Goal: Task Accomplishment & Management: Manage account settings

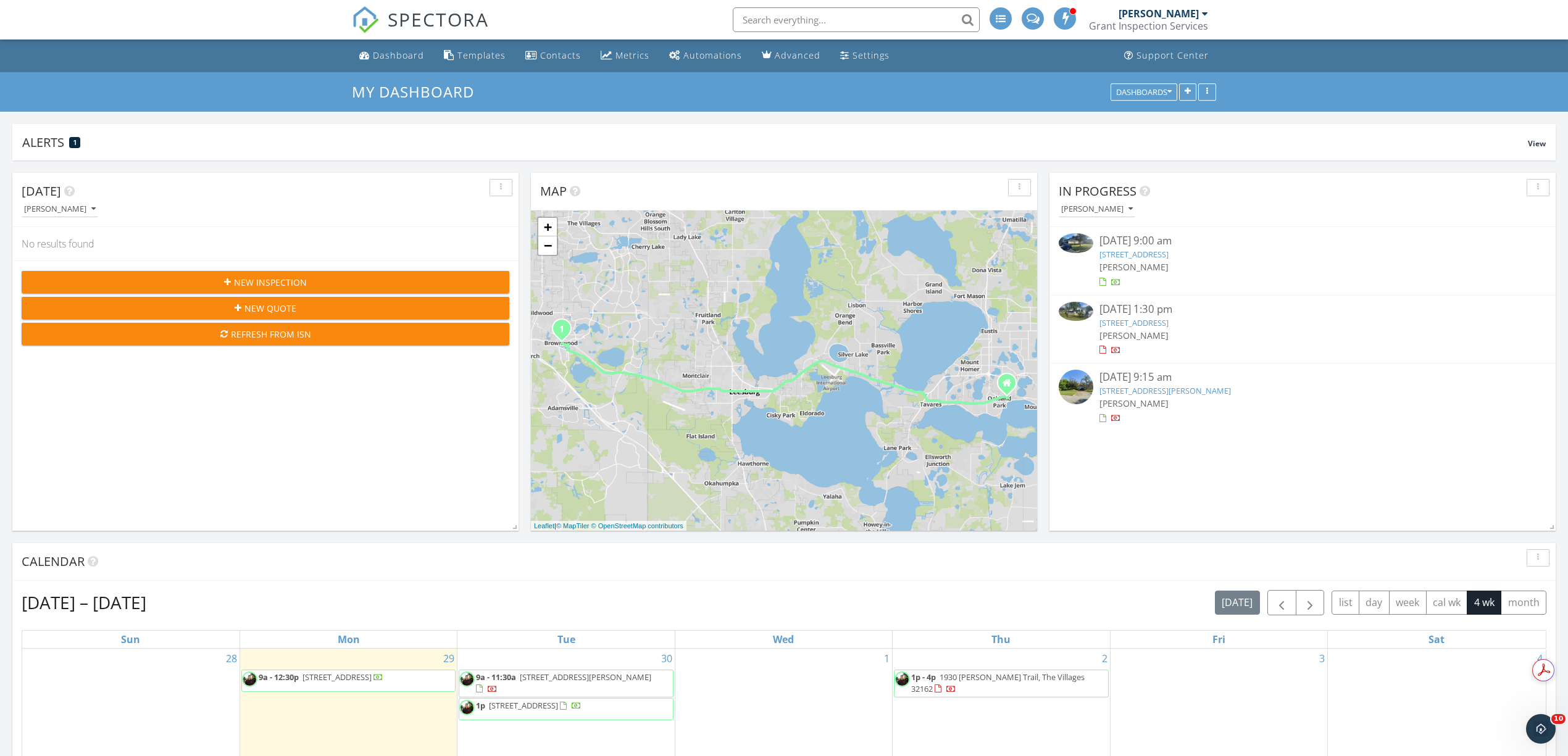
click at [1076, 316] on img at bounding box center [1076, 312] width 34 height 19
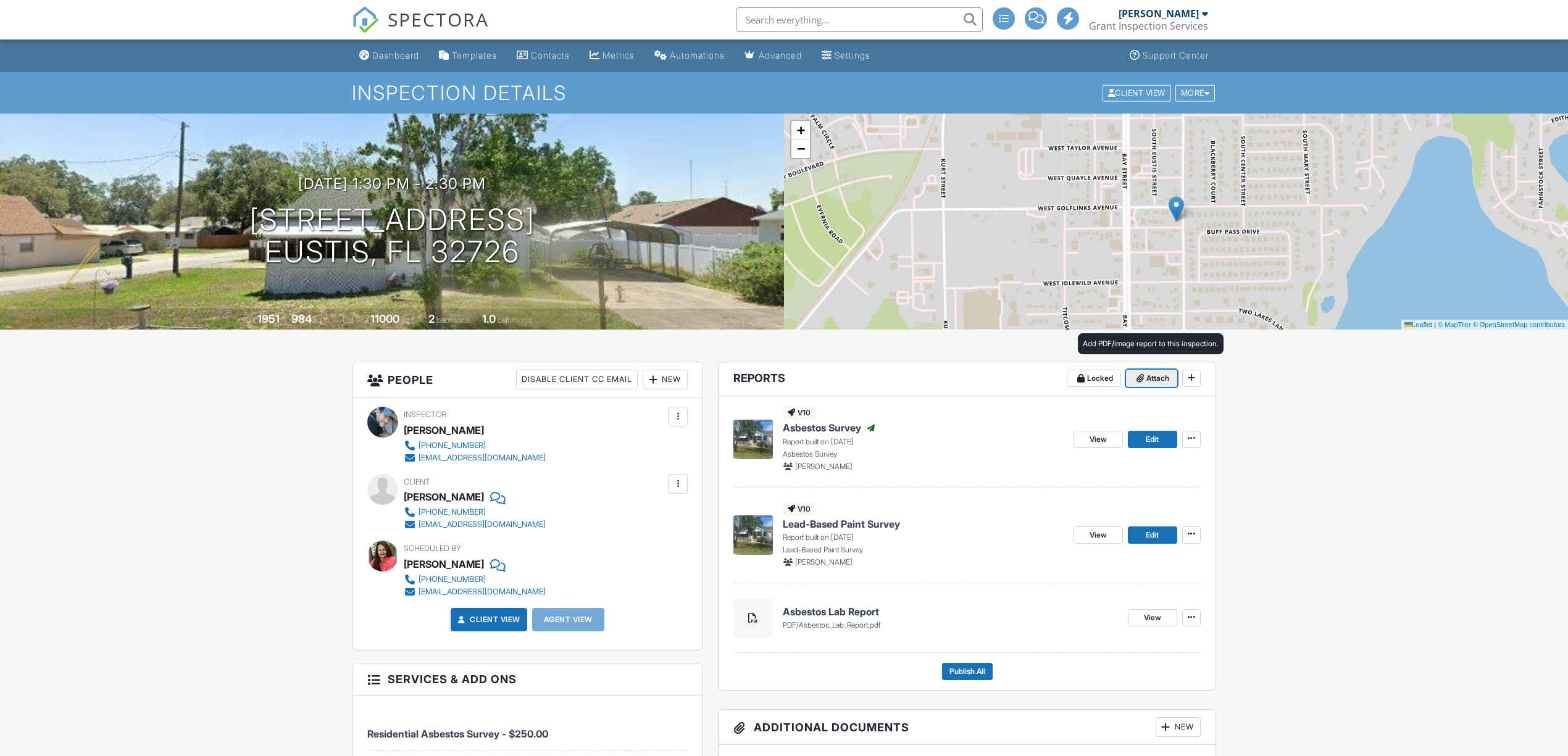
click at [1155, 381] on span "Attach" at bounding box center [1158, 378] width 23 height 12
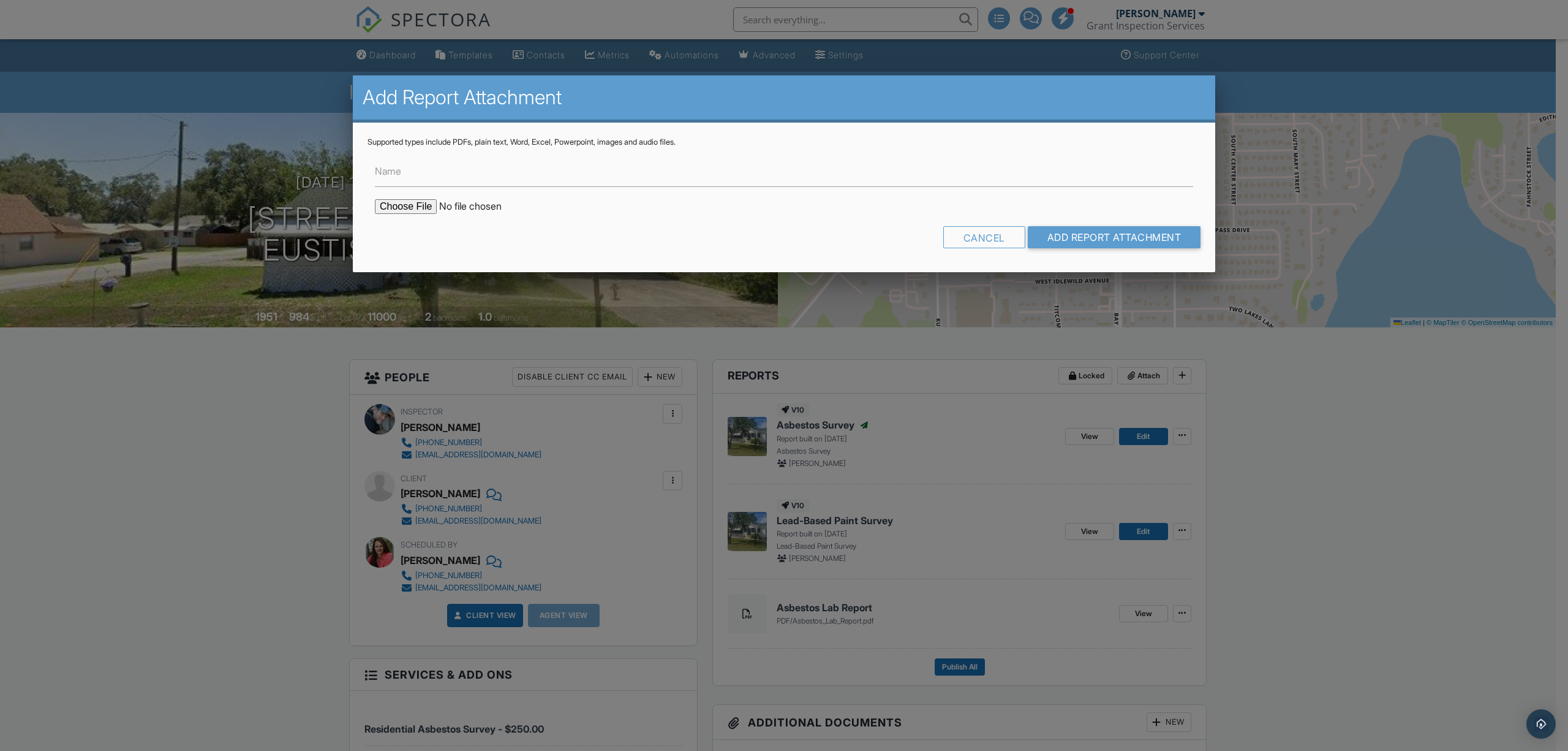
click at [429, 207] on input "file" at bounding box center [479, 206] width 208 height 15
type input "C:\fakepath\Lead report.pdf"
click at [1060, 238] on input "Add Report Attachment" at bounding box center [1114, 237] width 174 height 22
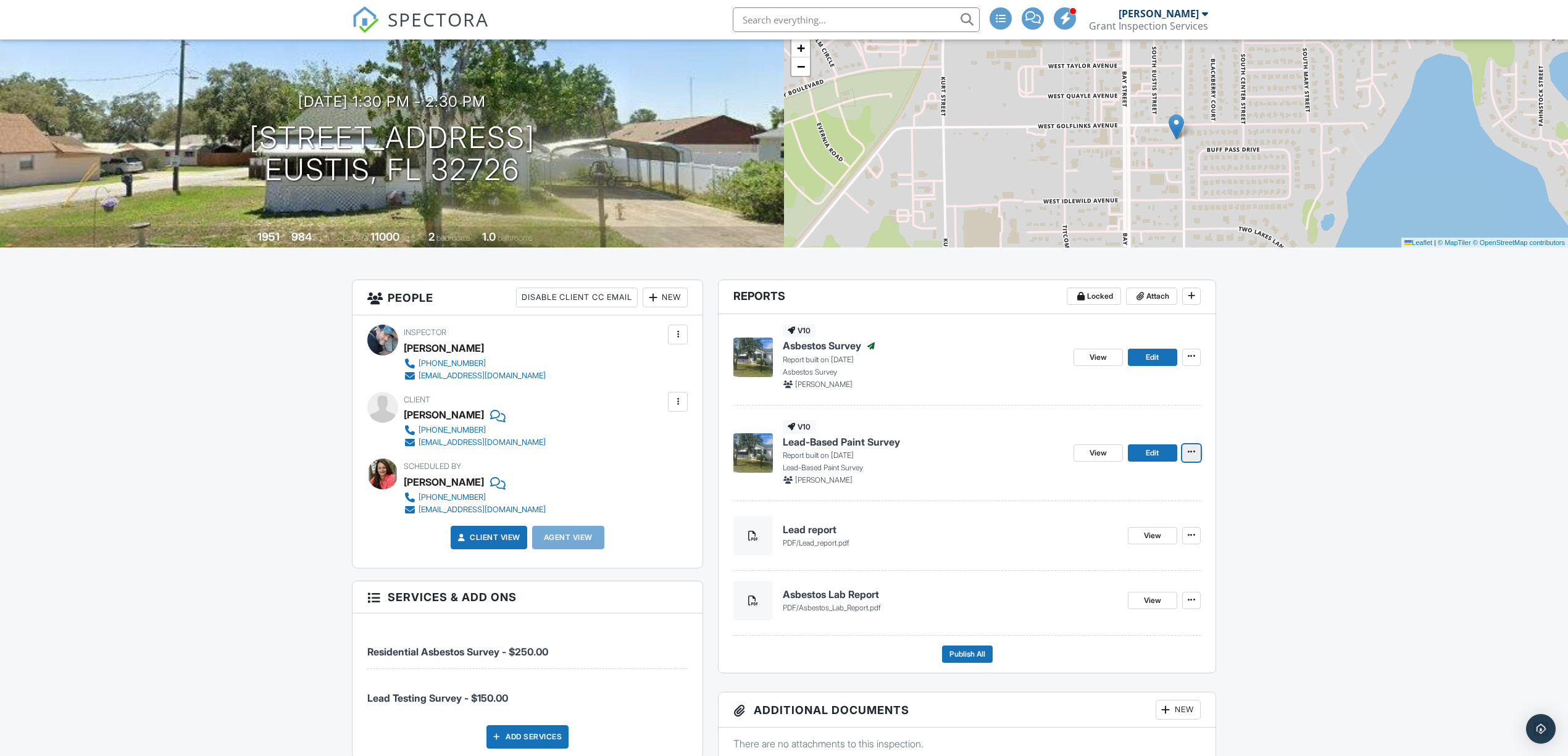
click at [1189, 457] on span at bounding box center [1191, 451] width 12 height 12
click at [1364, 487] on div "Quick Publish Copy Delete Report" at bounding box center [1313, 516] width 510 height 97
click at [984, 656] on span "Publish All" at bounding box center [967, 654] width 36 height 12
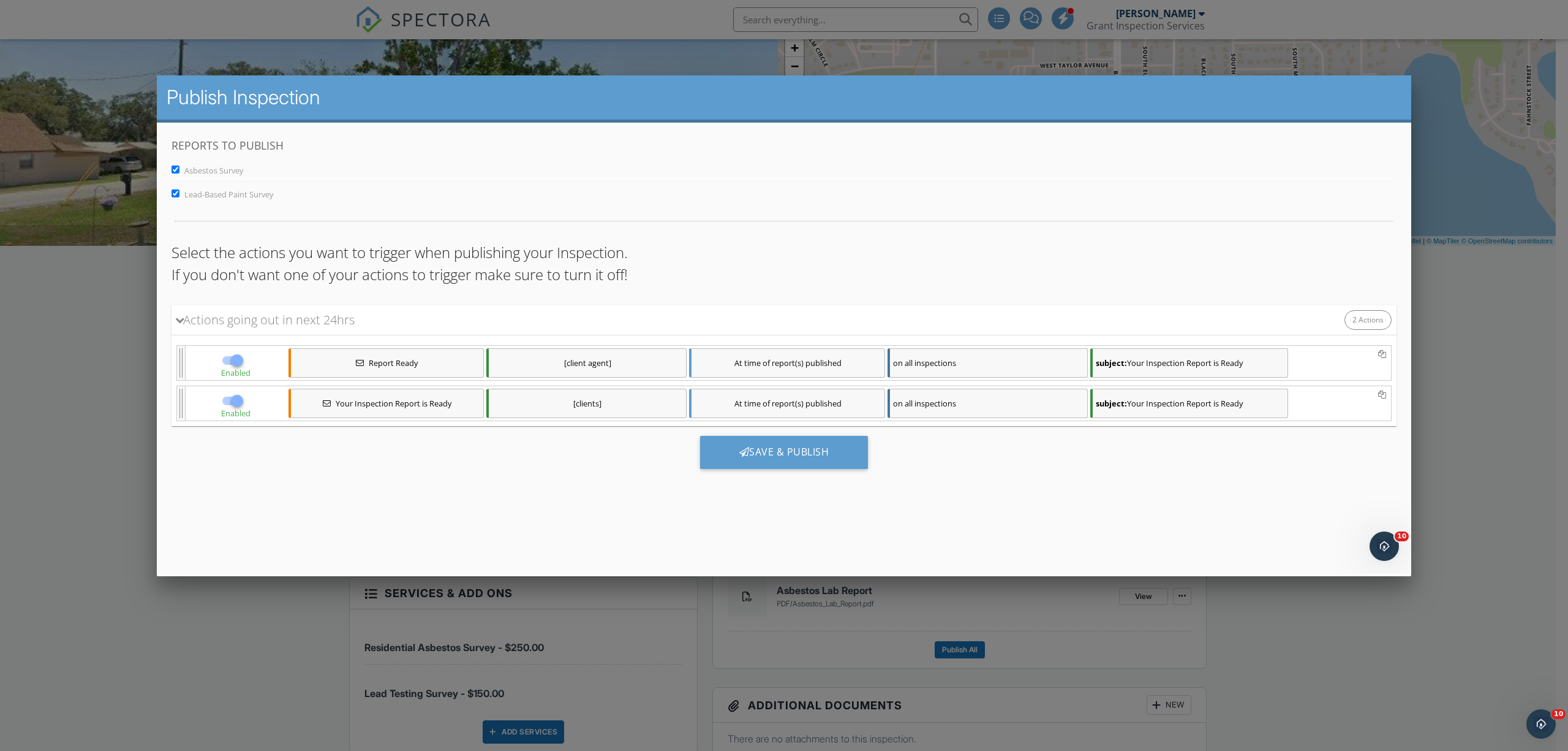
click at [227, 172] on span "Asbestos Survey" at bounding box center [213, 169] width 59 height 11
click at [179, 172] on input "Asbestos Survey" at bounding box center [175, 169] width 8 height 8
checkbox input "false"
click at [821, 458] on div "Save & Publish" at bounding box center [784, 452] width 169 height 33
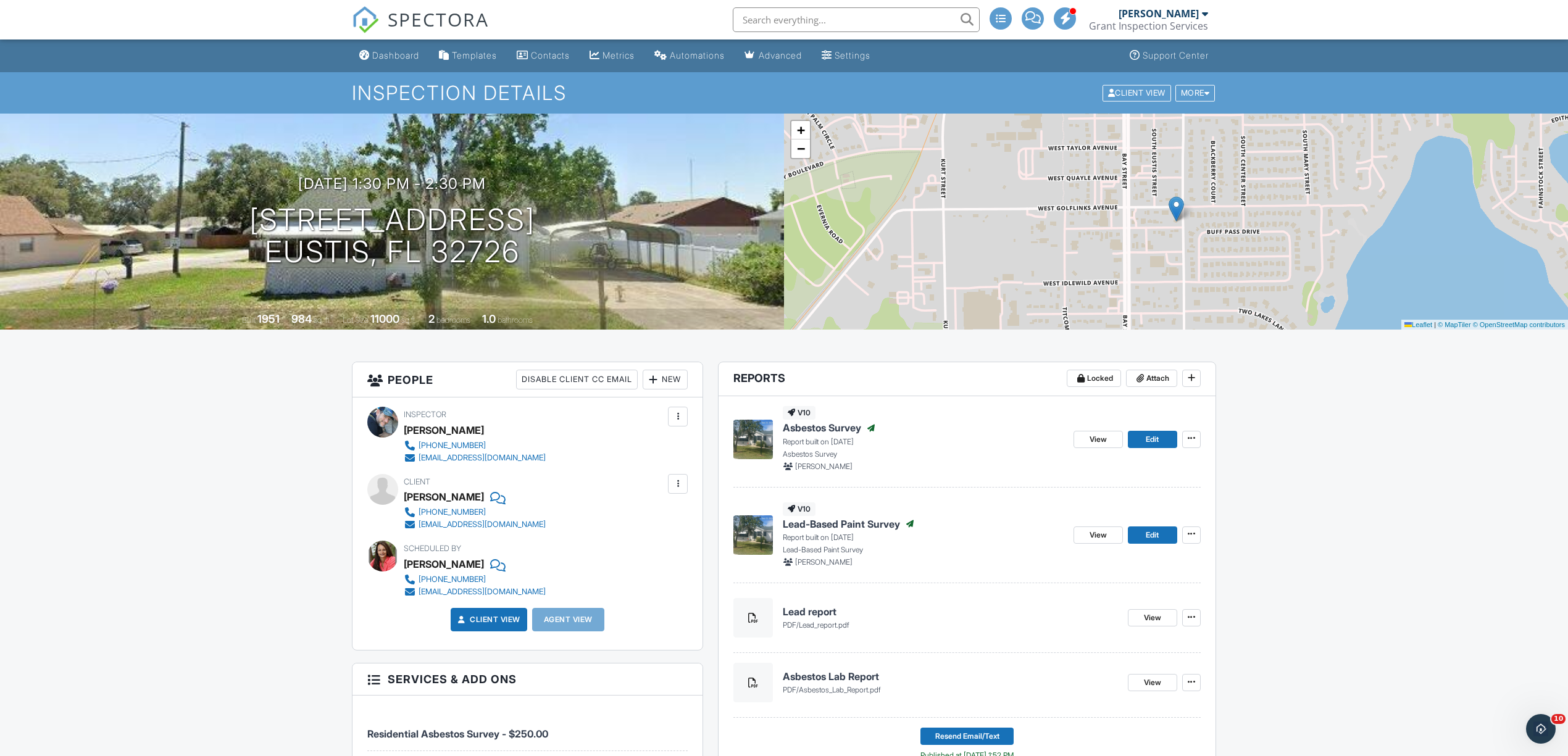
click at [403, 39] on div "SPECTORA" at bounding box center [420, 20] width 137 height 39
click at [398, 57] on div "Dashboard" at bounding box center [396, 55] width 47 height 10
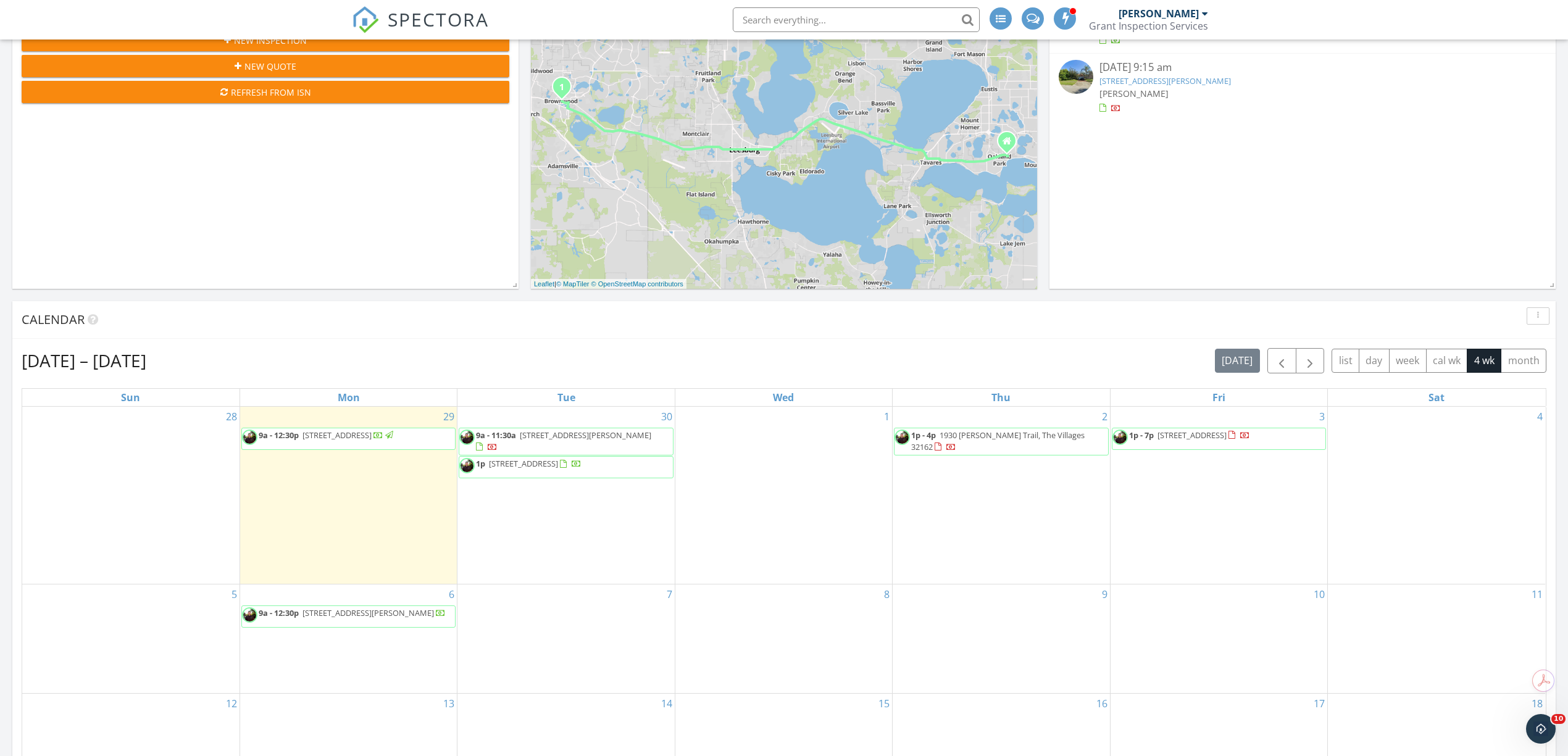
scroll to position [247, 0]
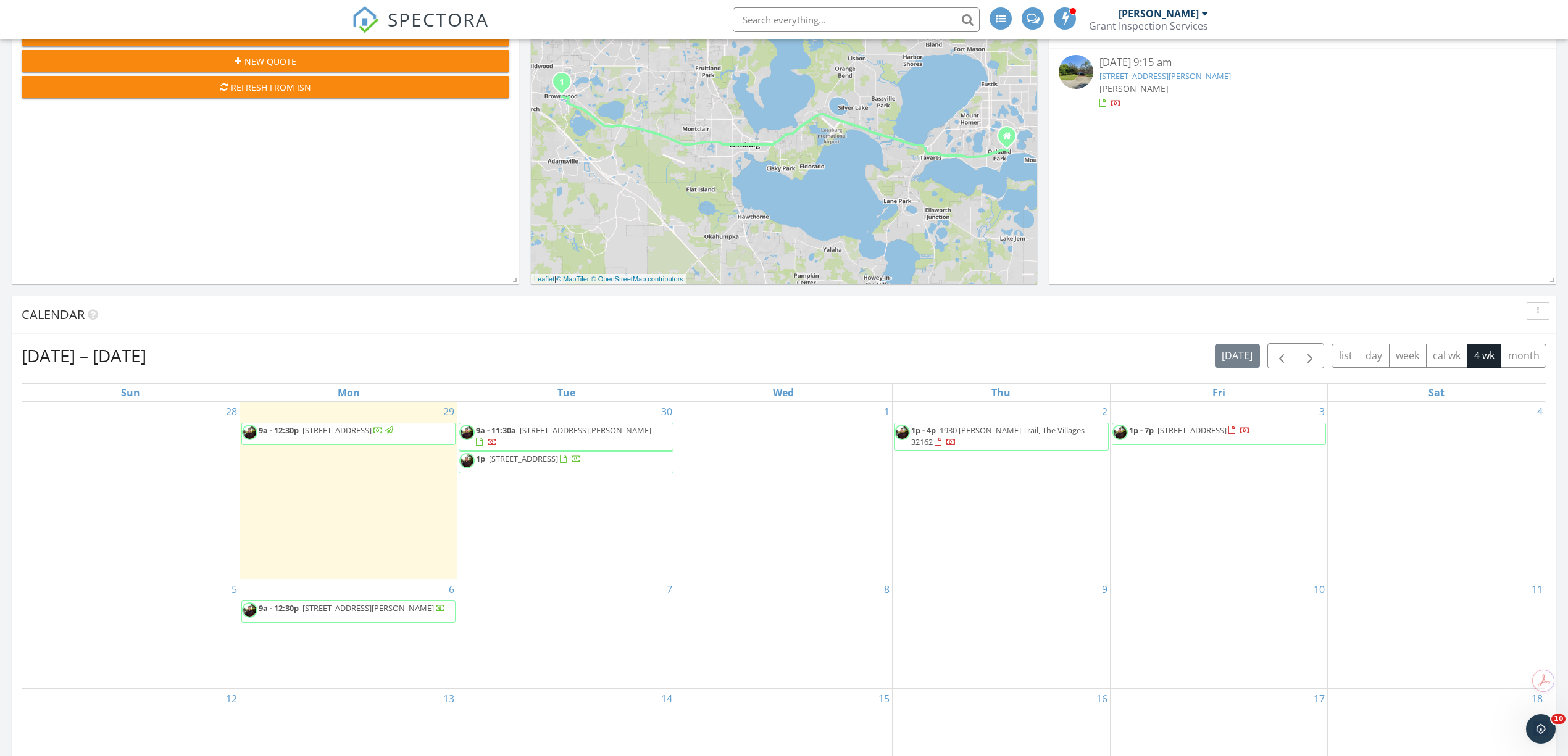
click at [536, 455] on span "452 Sundown Trail, Casselberry 32707" at bounding box center [524, 458] width 69 height 11
click at [1170, 24] on div "Grant Inspection Services" at bounding box center [1148, 25] width 119 height 12
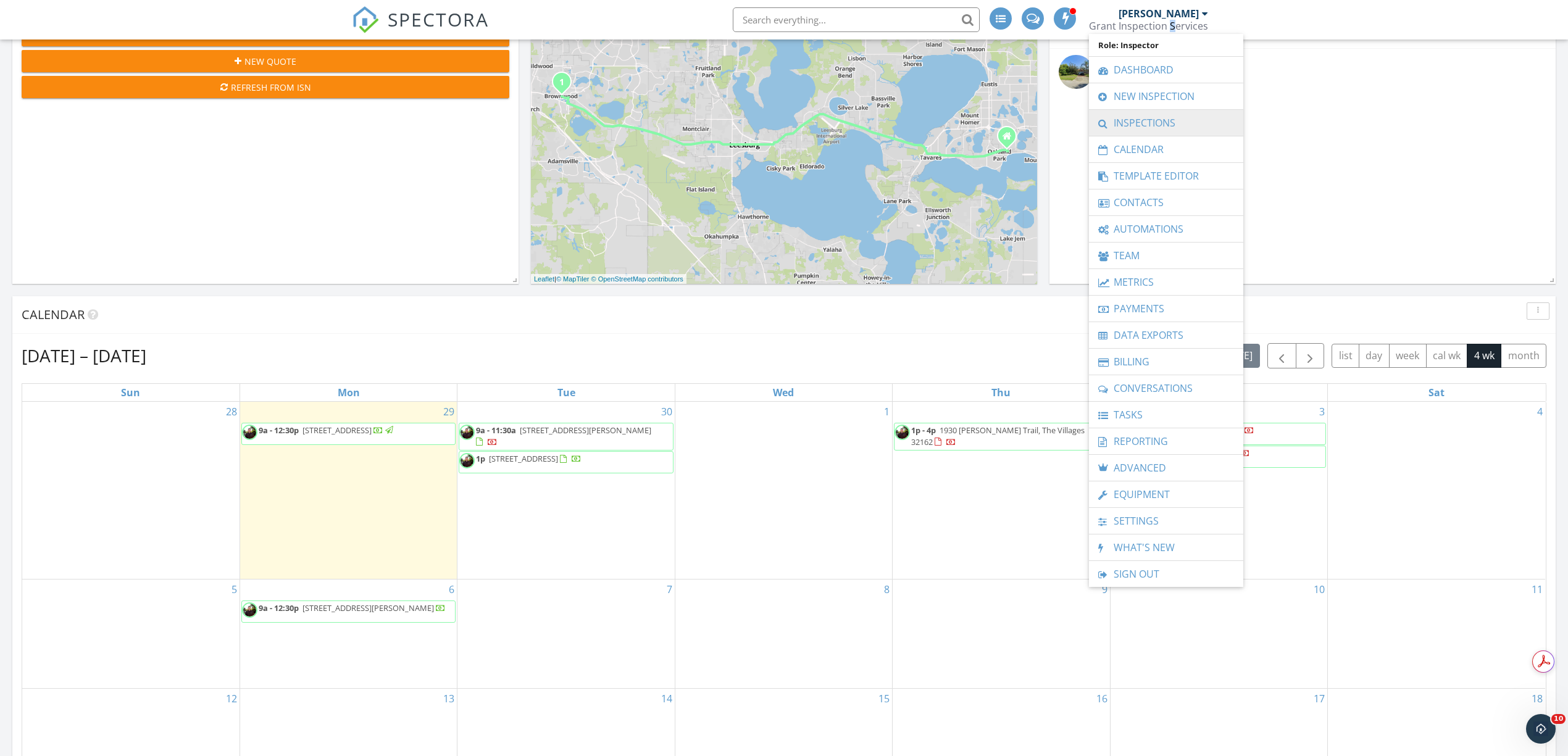
click at [1174, 119] on link "Inspections" at bounding box center [1165, 123] width 142 height 26
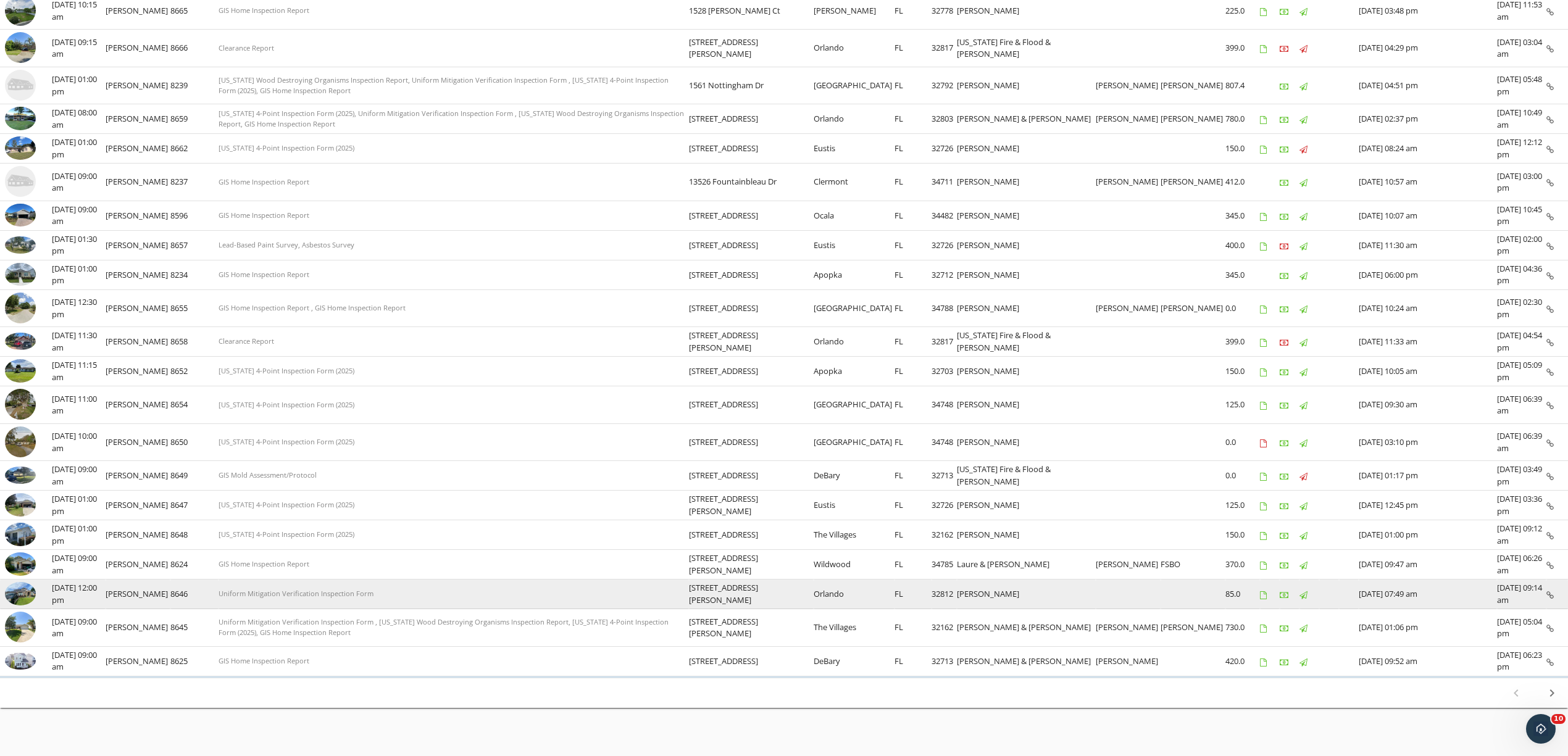
scroll to position [341, 0]
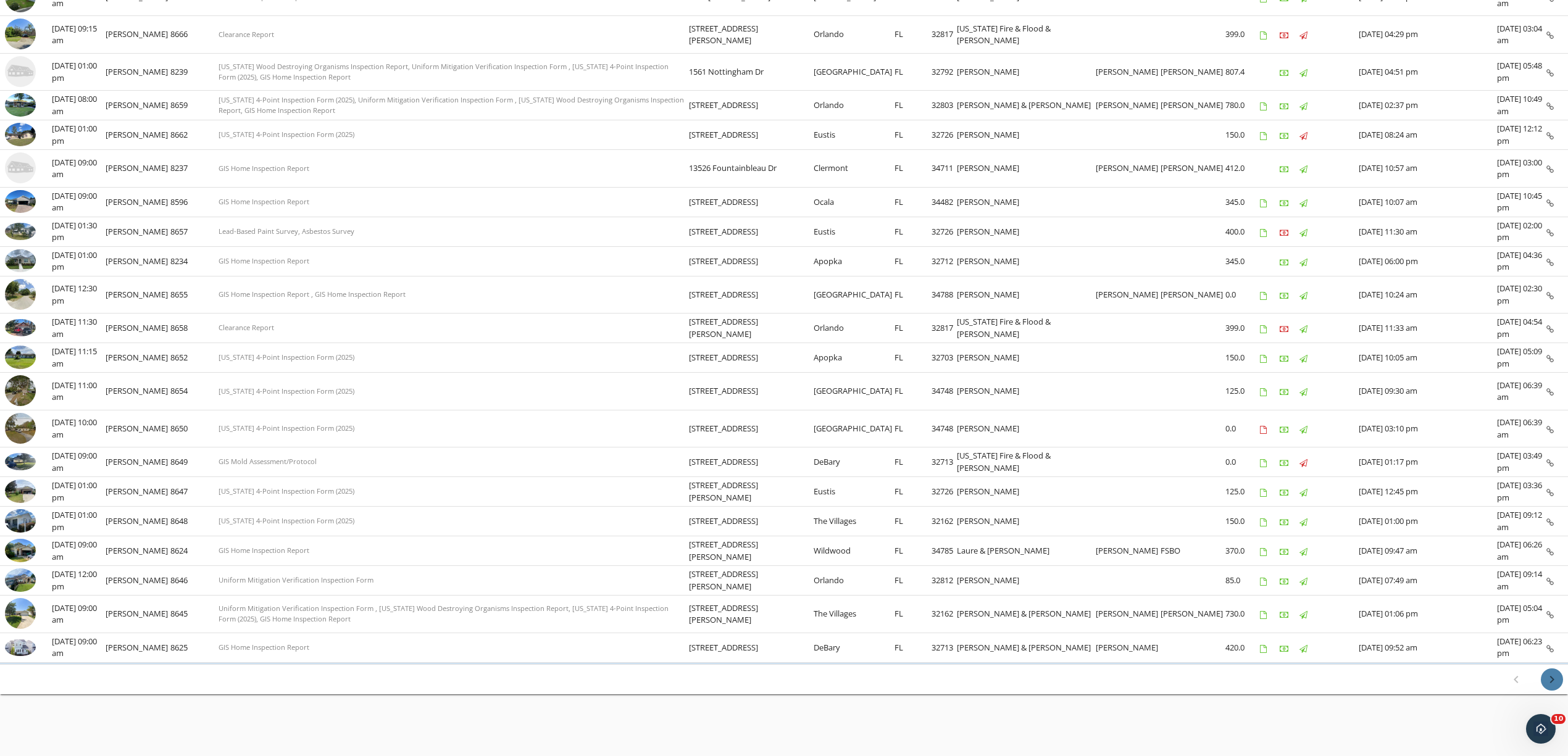
click at [1554, 678] on icon "chevron_right" at bounding box center [1551, 679] width 15 height 15
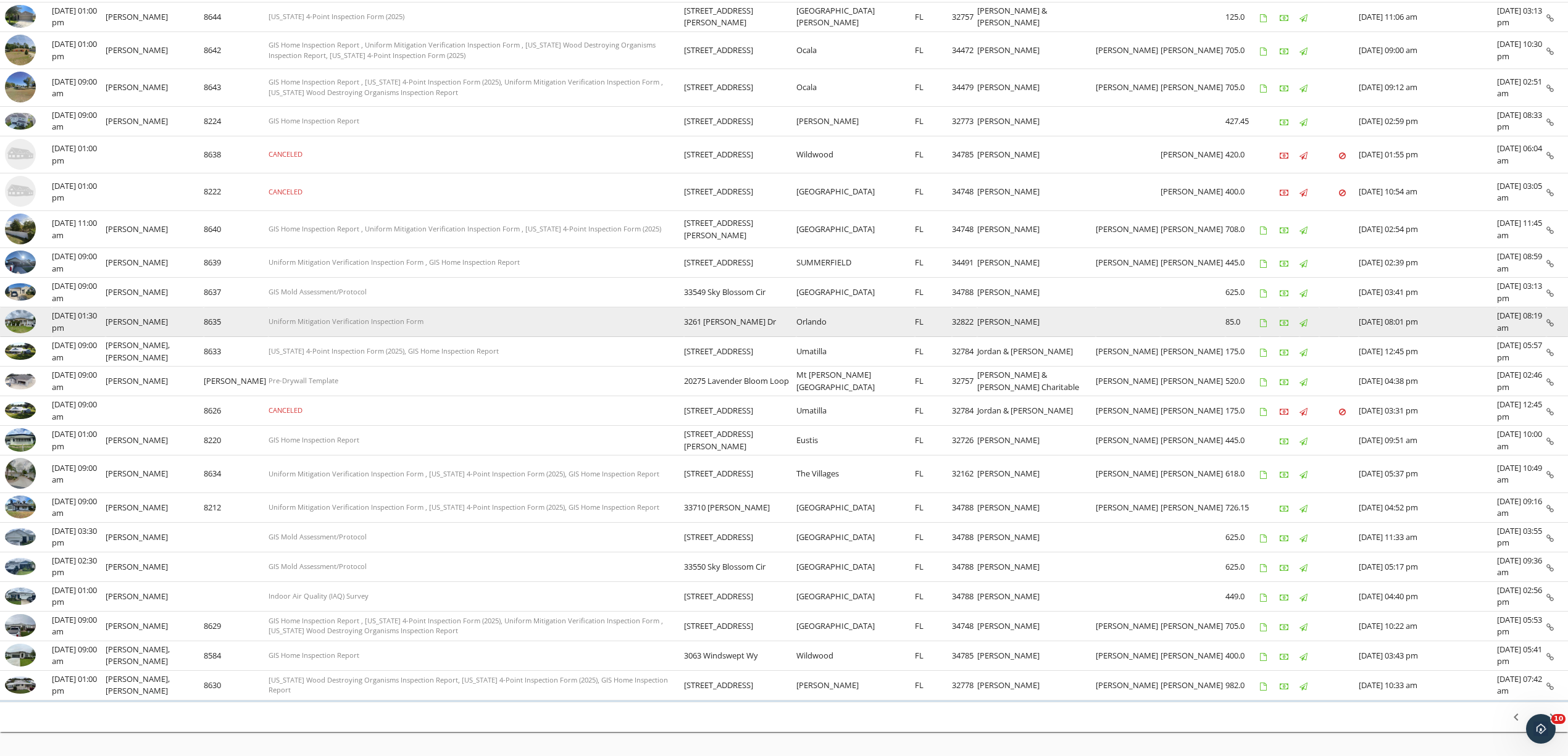
scroll to position [322, 0]
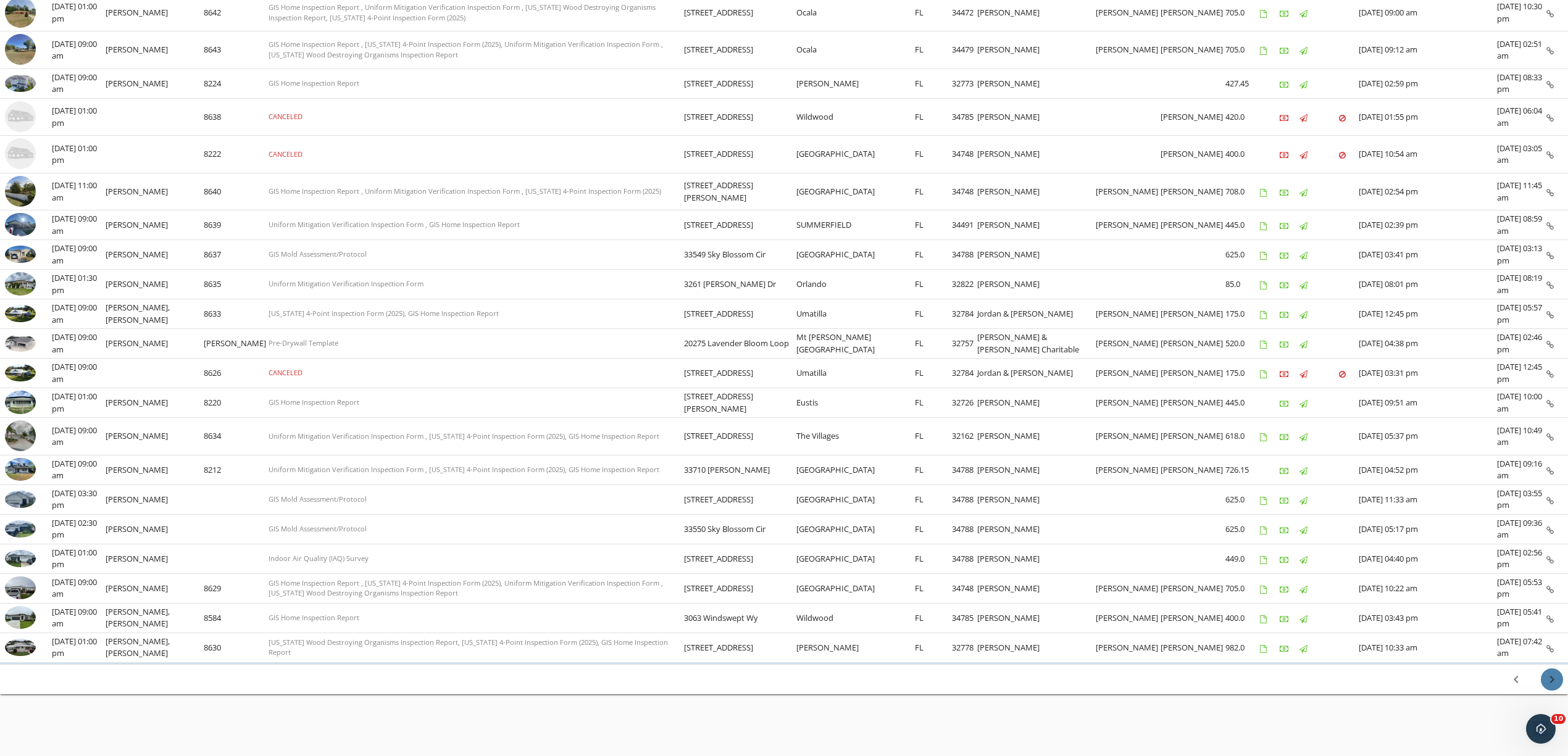
click at [1551, 673] on icon "chevron_right" at bounding box center [1551, 679] width 15 height 15
